Goal: Task Accomplishment & Management: Manage account settings

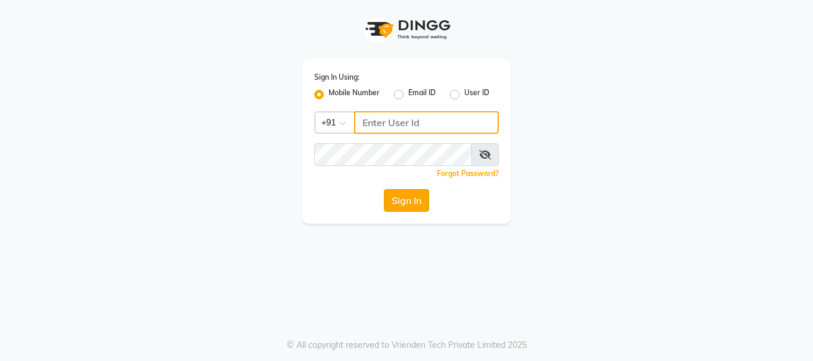
type input "9930002205"
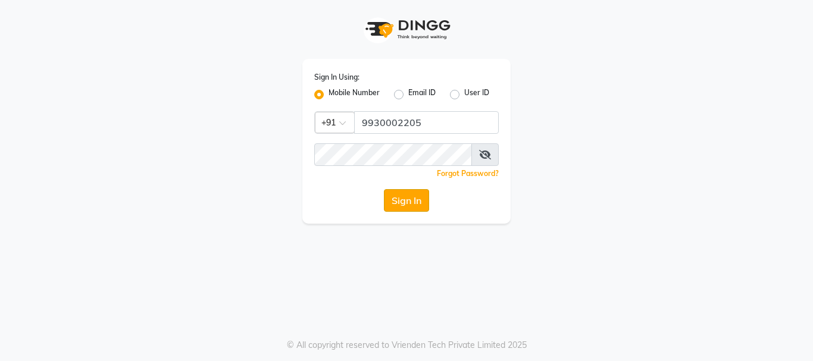
click at [404, 207] on button "Sign In" at bounding box center [406, 200] width 45 height 23
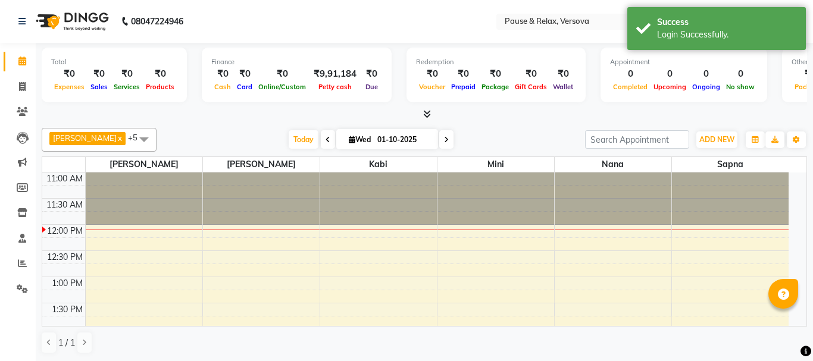
select select "en"
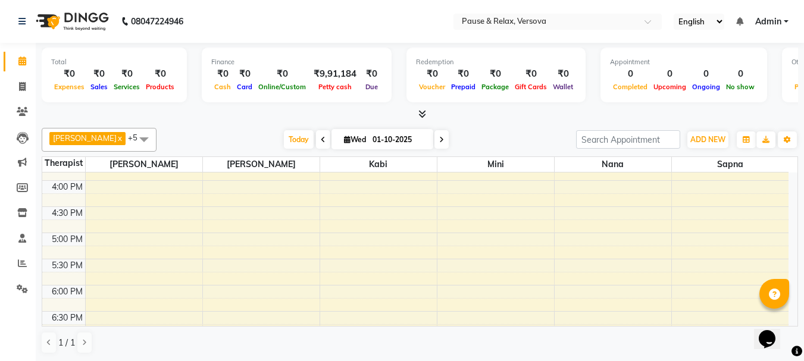
scroll to position [257, 0]
click at [372, 235] on div "11:00 AM 11:30 AM 12:00 PM 12:30 PM 1:00 PM 1:30 PM 2:00 PM 2:30 PM 3:00 PM 3:3…" at bounding box center [415, 204] width 746 height 576
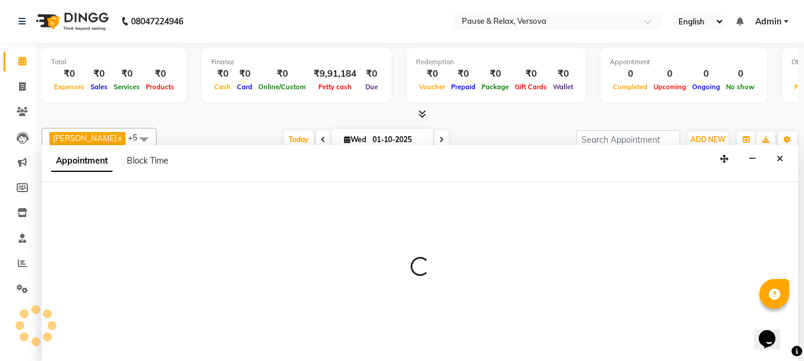
scroll to position [1, 0]
select select "92319"
select select "1020"
select select "tentative"
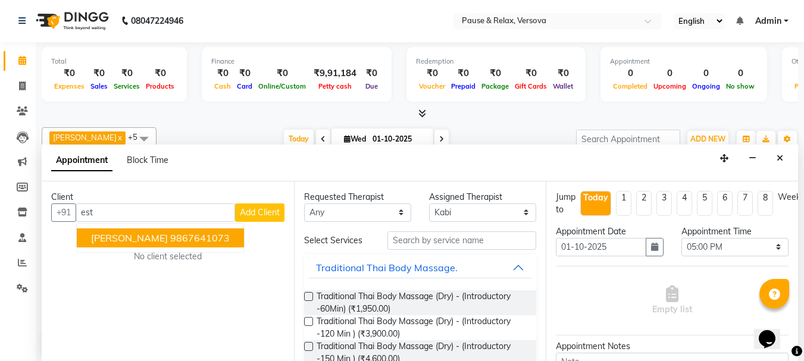
click at [170, 239] on ngb-highlight "9867641073" at bounding box center [200, 238] width 60 height 12
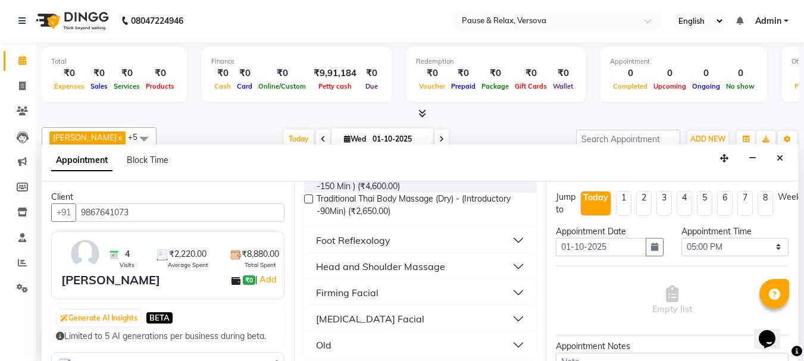
scroll to position [179, 0]
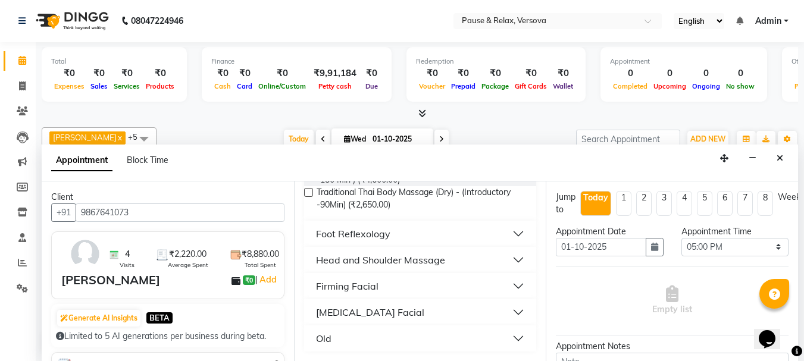
type input "9867641073"
click at [510, 230] on button "Foot Reflexology" at bounding box center [420, 233] width 223 height 21
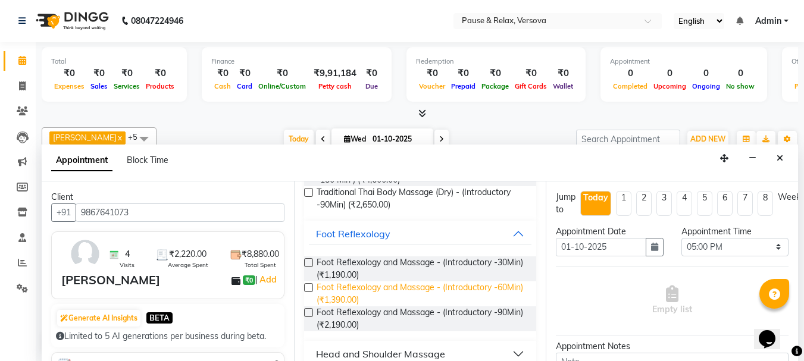
click at [460, 286] on span "Foot Reflexology and Massage - (Introductory -60Min) (₹1,390.00)" at bounding box center [422, 294] width 211 height 25
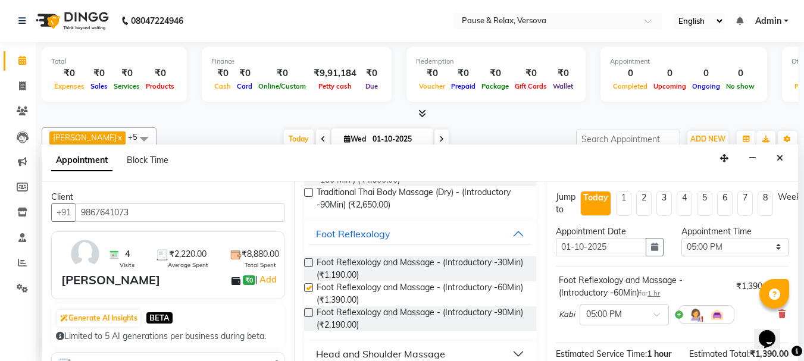
checkbox input "false"
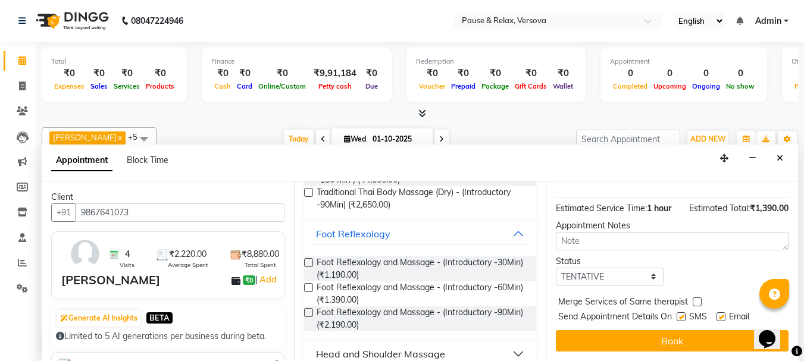
click at [722, 312] on label at bounding box center [721, 316] width 9 height 9
click at [722, 314] on input "checkbox" at bounding box center [721, 318] width 8 height 8
checkbox input "false"
click at [700, 335] on button "Book" at bounding box center [672, 340] width 233 height 21
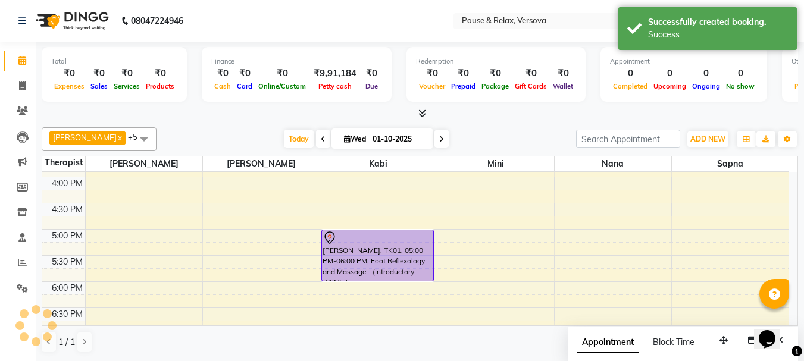
scroll to position [0, 0]
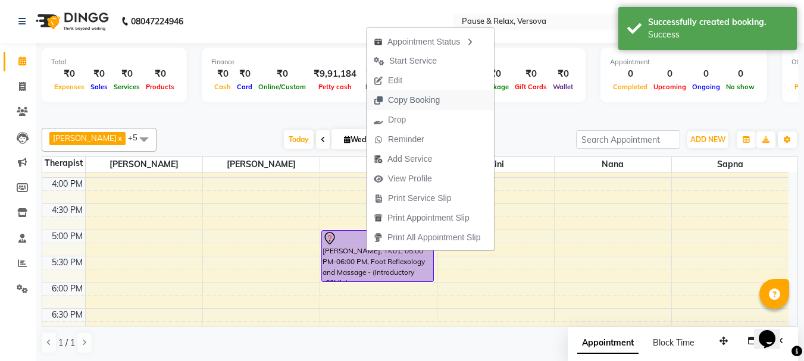
click at [424, 102] on span "Copy Booking" at bounding box center [414, 100] width 52 height 12
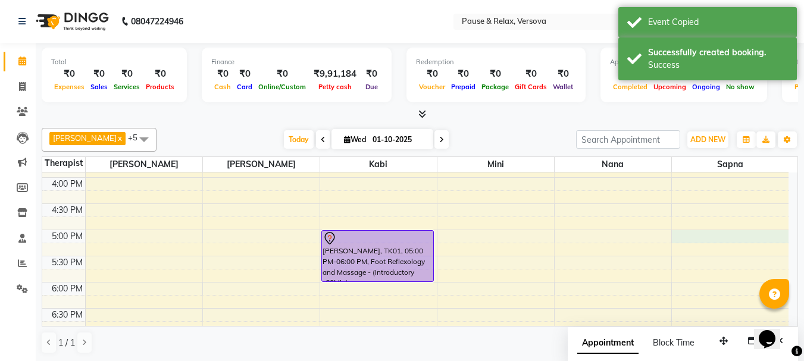
click at [724, 234] on div "11:00 AM 11:30 AM 12:00 PM 12:30 PM 1:00 PM 1:30 PM 2:00 PM 2:30 PM 3:00 PM 3:3…" at bounding box center [415, 204] width 746 height 576
select select "93075"
select select "1020"
select select "tentative"
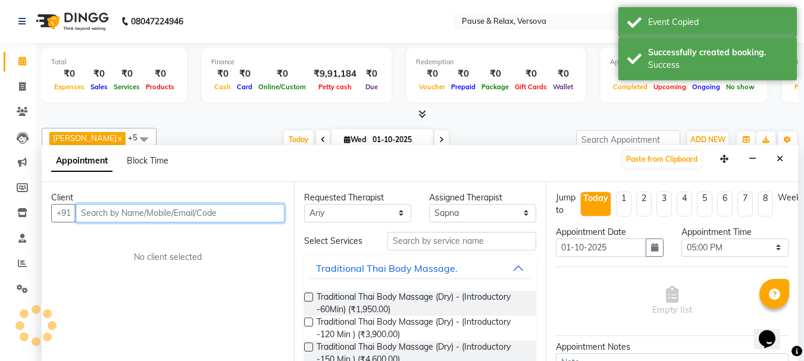
scroll to position [1, 0]
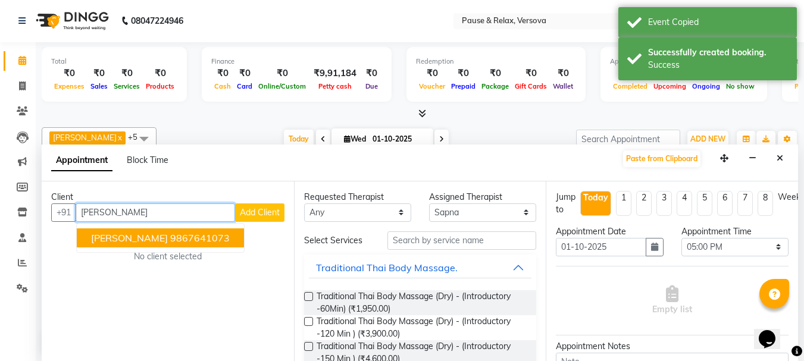
click at [185, 234] on ngb-highlight "9867641073" at bounding box center [200, 238] width 60 height 12
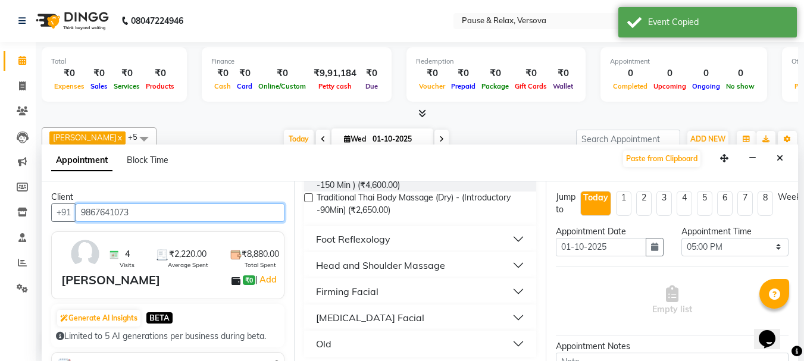
scroll to position [178, 0]
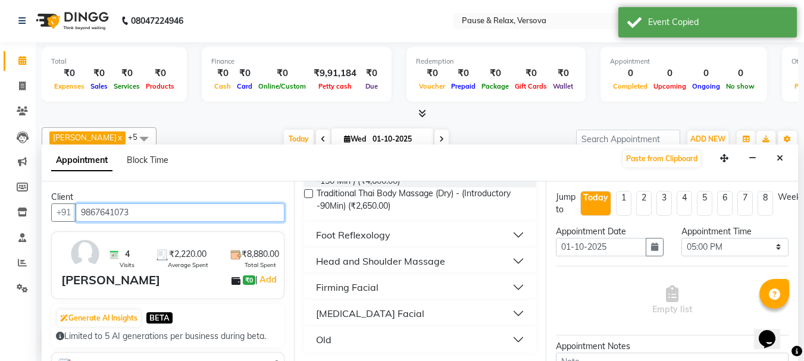
type input "9867641073"
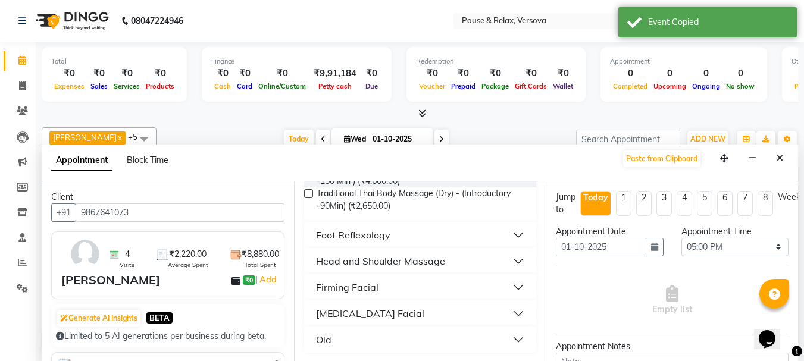
click at [512, 235] on button "Foot Reflexology" at bounding box center [420, 234] width 223 height 21
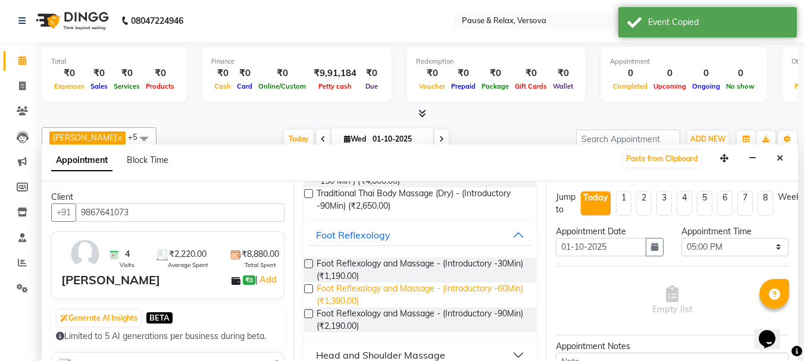
drag, startPoint x: 462, startPoint y: 289, endPoint x: 795, endPoint y: 266, distance: 332.9
click at [465, 289] on span "Foot Reflexology and Massage - (Introductory -60Min) (₹1,390.00)" at bounding box center [422, 295] width 211 height 25
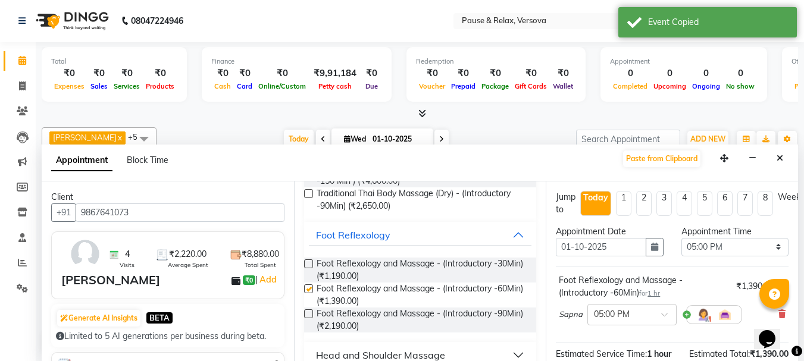
checkbox input "false"
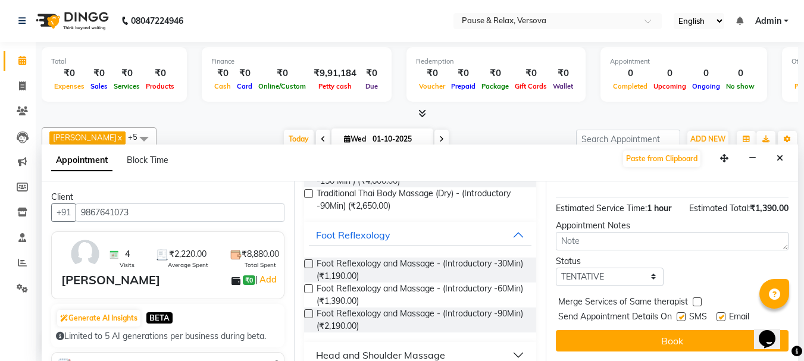
click at [720, 312] on label at bounding box center [721, 316] width 9 height 9
click at [720, 314] on input "checkbox" at bounding box center [721, 318] width 8 height 8
checkbox input "false"
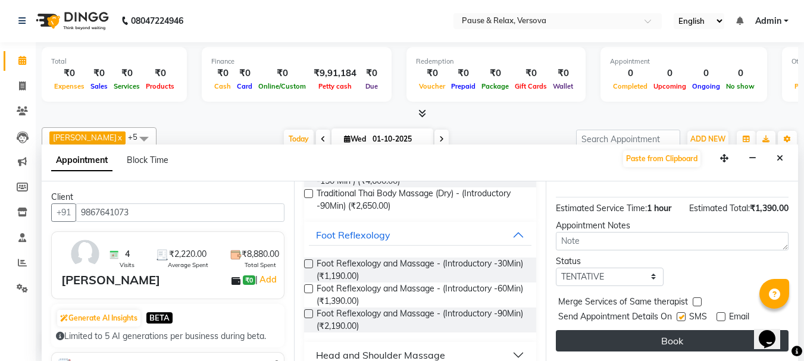
click at [728, 330] on button "Book" at bounding box center [672, 340] width 233 height 21
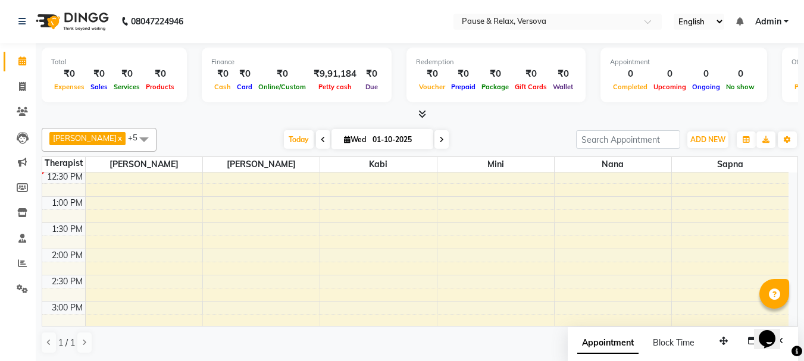
scroll to position [77, 0]
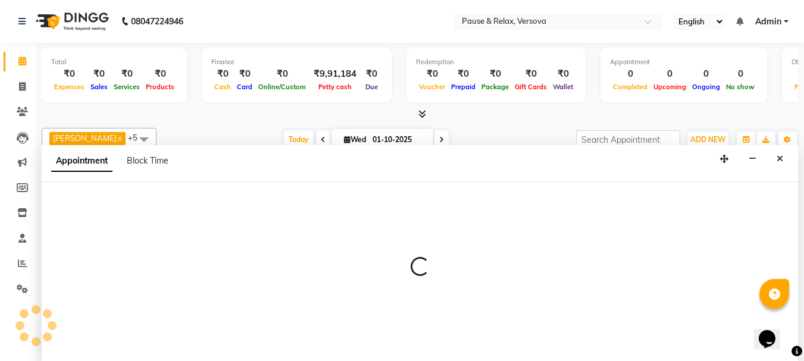
scroll to position [1, 0]
select select "92319"
select select "810"
select select "tentative"
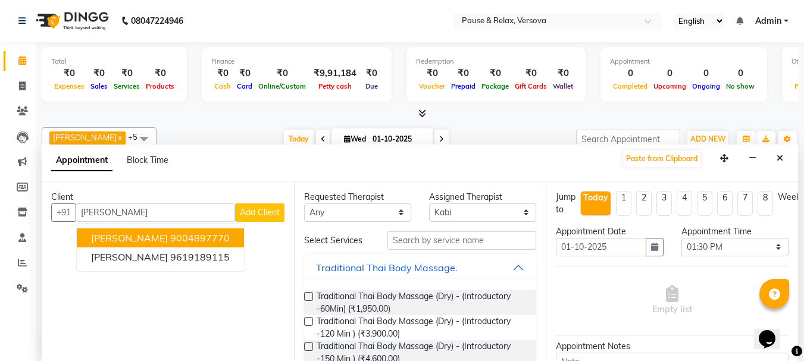
click at [170, 239] on ngb-highlight "9004897770" at bounding box center [200, 238] width 60 height 12
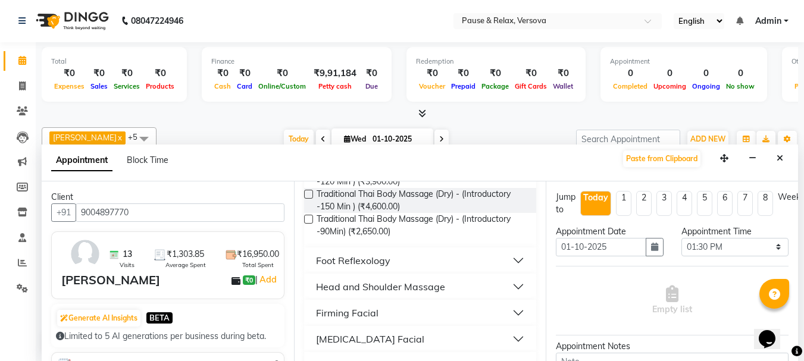
scroll to position [179, 0]
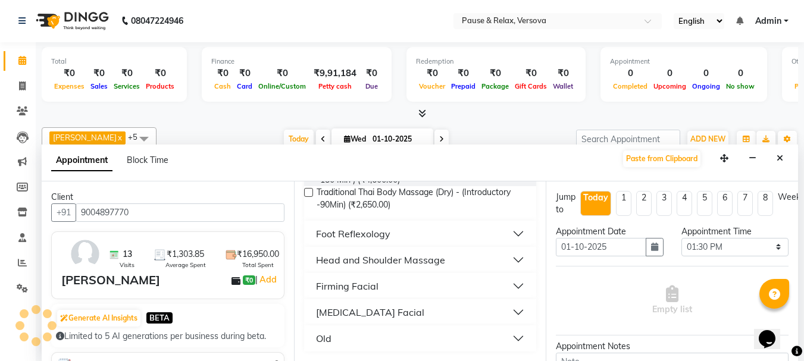
type input "9004897770"
click at [510, 233] on button "Foot Reflexology" at bounding box center [420, 233] width 223 height 21
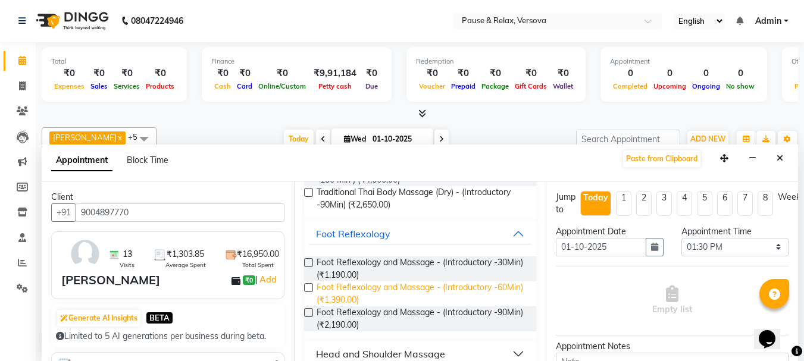
click at [480, 285] on span "Foot Reflexology and Massage - (Introductory -60Min) (₹1,390.00)" at bounding box center [422, 294] width 211 height 25
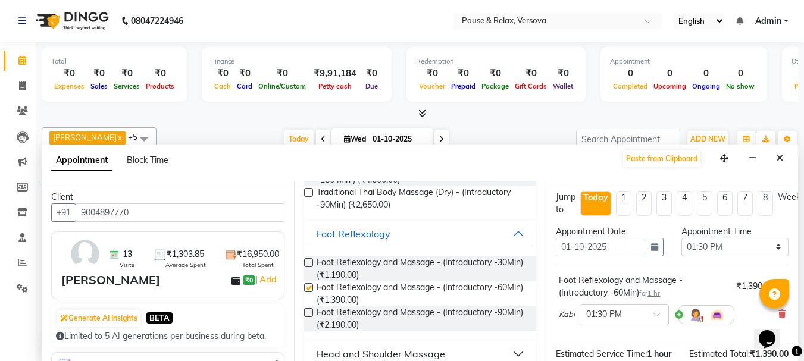
checkbox input "false"
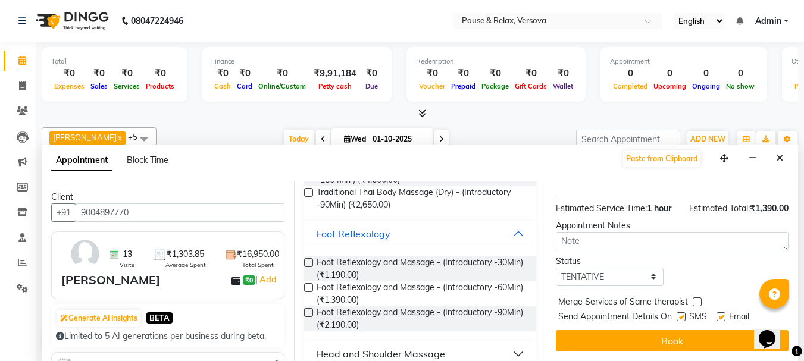
click at [720, 312] on label at bounding box center [721, 316] width 9 height 9
click at [720, 314] on input "checkbox" at bounding box center [721, 318] width 8 height 8
checkbox input "false"
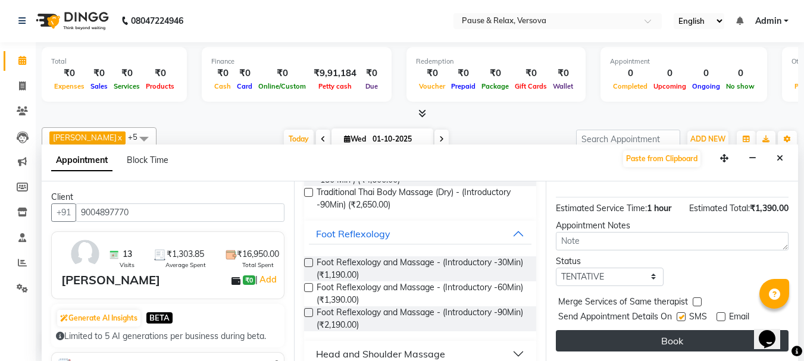
click at [727, 330] on button "Book" at bounding box center [672, 340] width 233 height 21
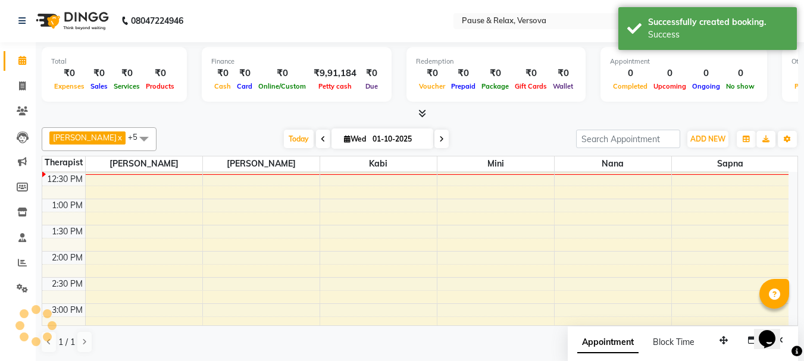
scroll to position [0, 0]
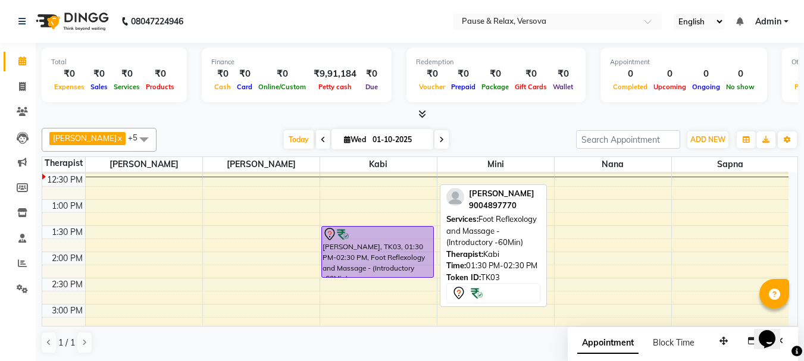
click at [379, 256] on div "[PERSON_NAME], TK03, 01:30 PM-02:30 PM, Foot Reflexology and Massage - (Introdu…" at bounding box center [377, 252] width 111 height 51
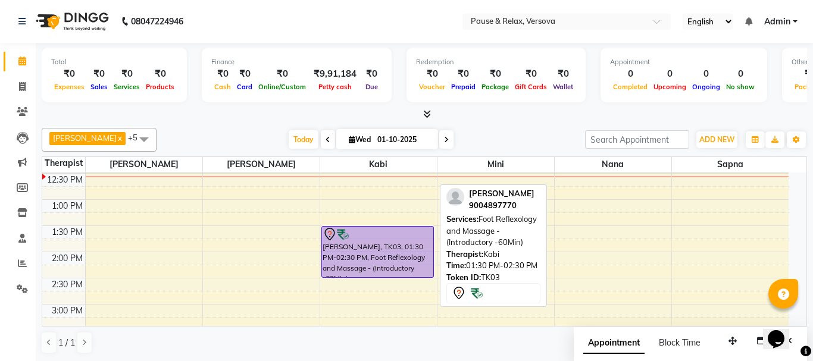
select select "7"
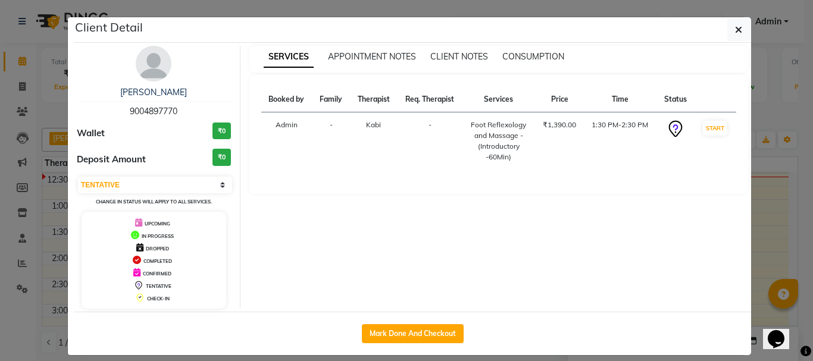
click at [130, 112] on span "9004897770" at bounding box center [154, 111] width 48 height 11
click at [130, 109] on span "9004897770" at bounding box center [154, 111] width 48 height 11
copy span "9004897770"
click at [735, 24] on span "button" at bounding box center [738, 30] width 7 height 12
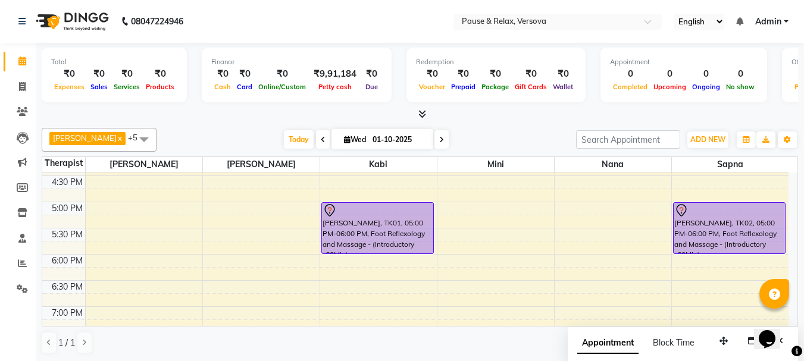
scroll to position [282, 0]
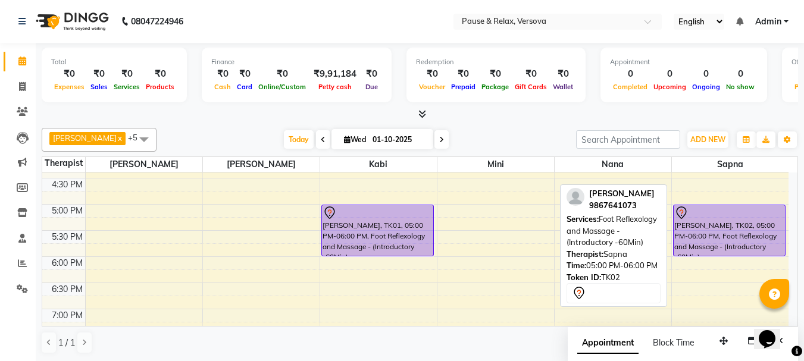
click at [723, 217] on div at bounding box center [729, 213] width 111 height 14
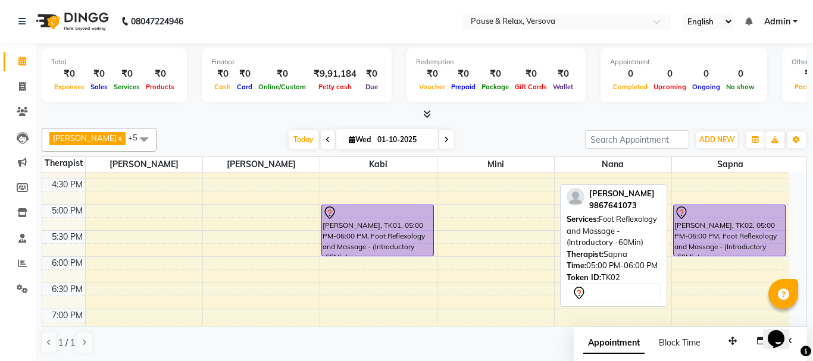
select select "7"
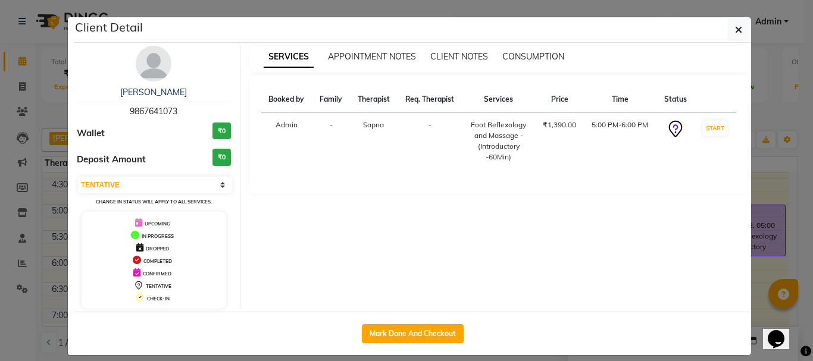
click at [132, 110] on span "9867641073" at bounding box center [154, 111] width 48 height 11
click at [133, 108] on span "9867641073" at bounding box center [154, 111] width 48 height 11
copy span "9867641073"
click at [735, 29] on icon "button" at bounding box center [738, 30] width 7 height 10
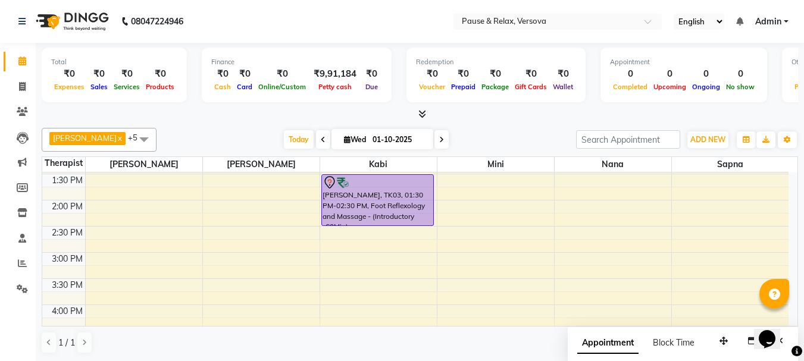
scroll to position [77, 0]
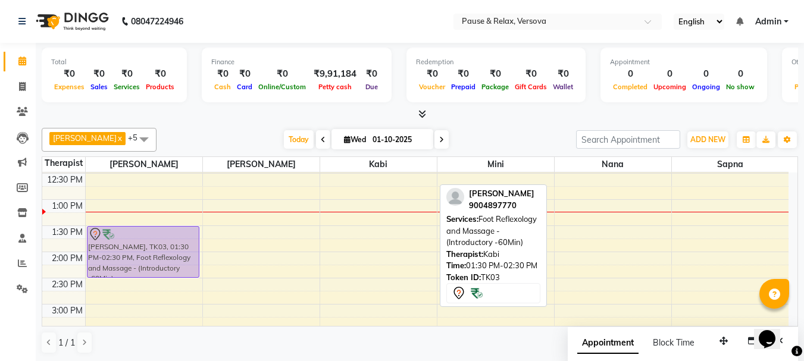
drag, startPoint x: 383, startPoint y: 233, endPoint x: 177, endPoint y: 233, distance: 205.9
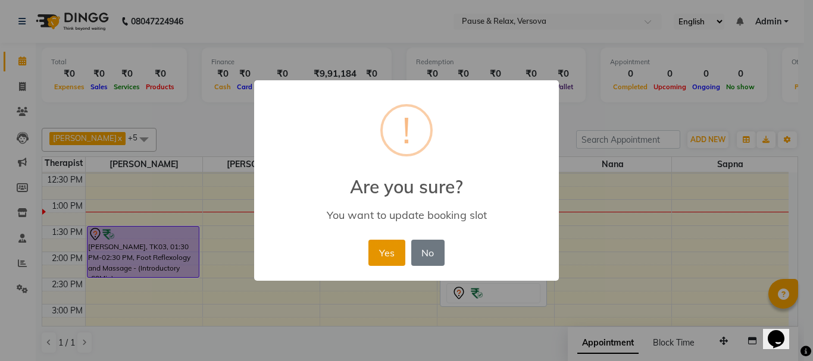
click at [386, 253] on button "Yes" at bounding box center [386, 253] width 36 height 26
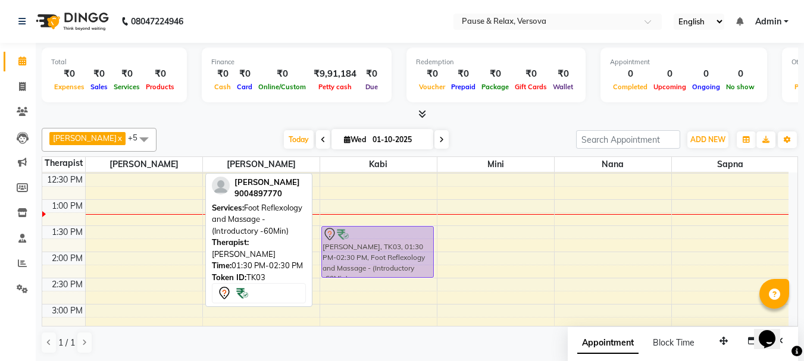
drag, startPoint x: 139, startPoint y: 233, endPoint x: 337, endPoint y: 236, distance: 198.8
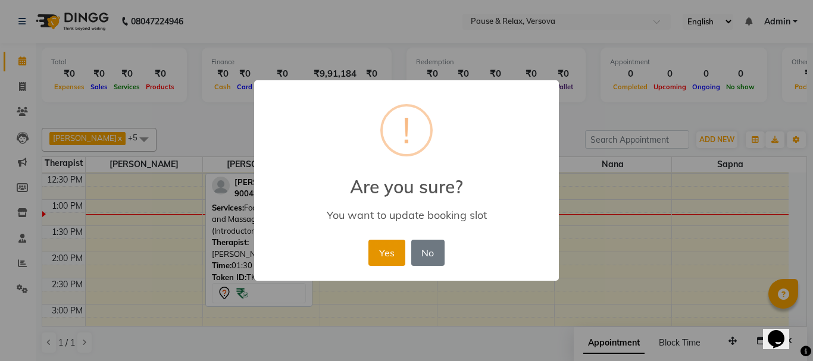
click at [392, 249] on button "Yes" at bounding box center [386, 253] width 36 height 26
